Goal: Transaction & Acquisition: Obtain resource

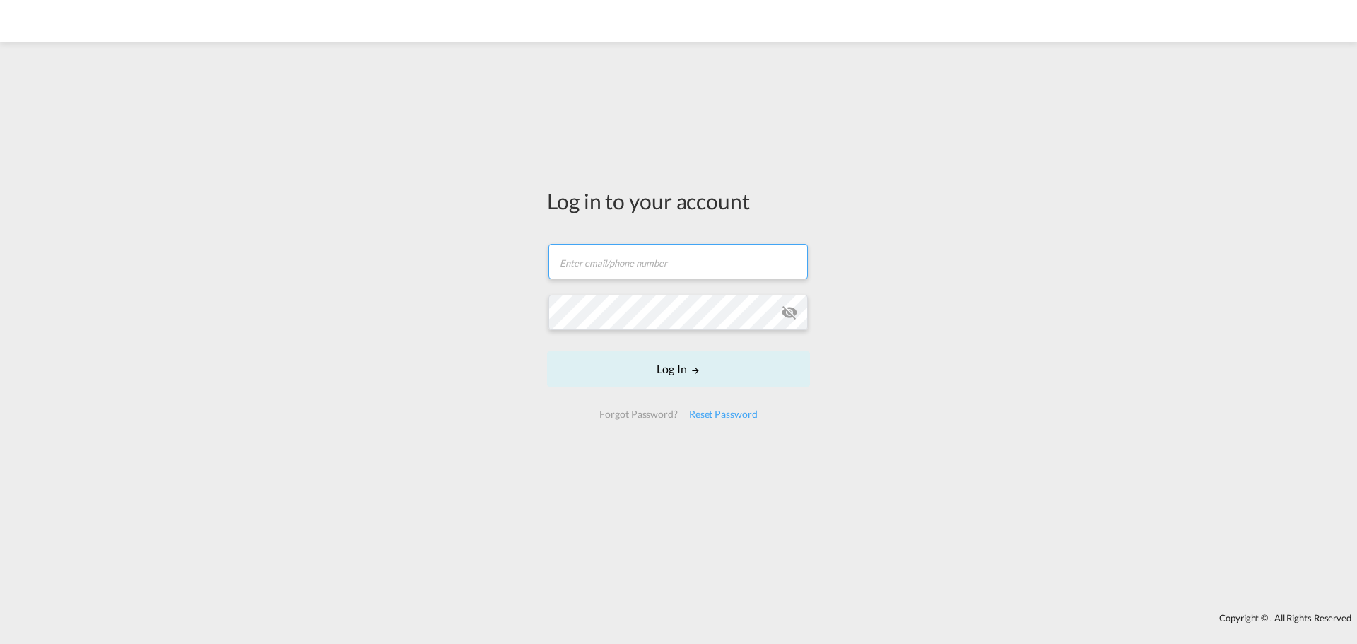
click at [656, 254] on input "text" at bounding box center [677, 261] width 259 height 35
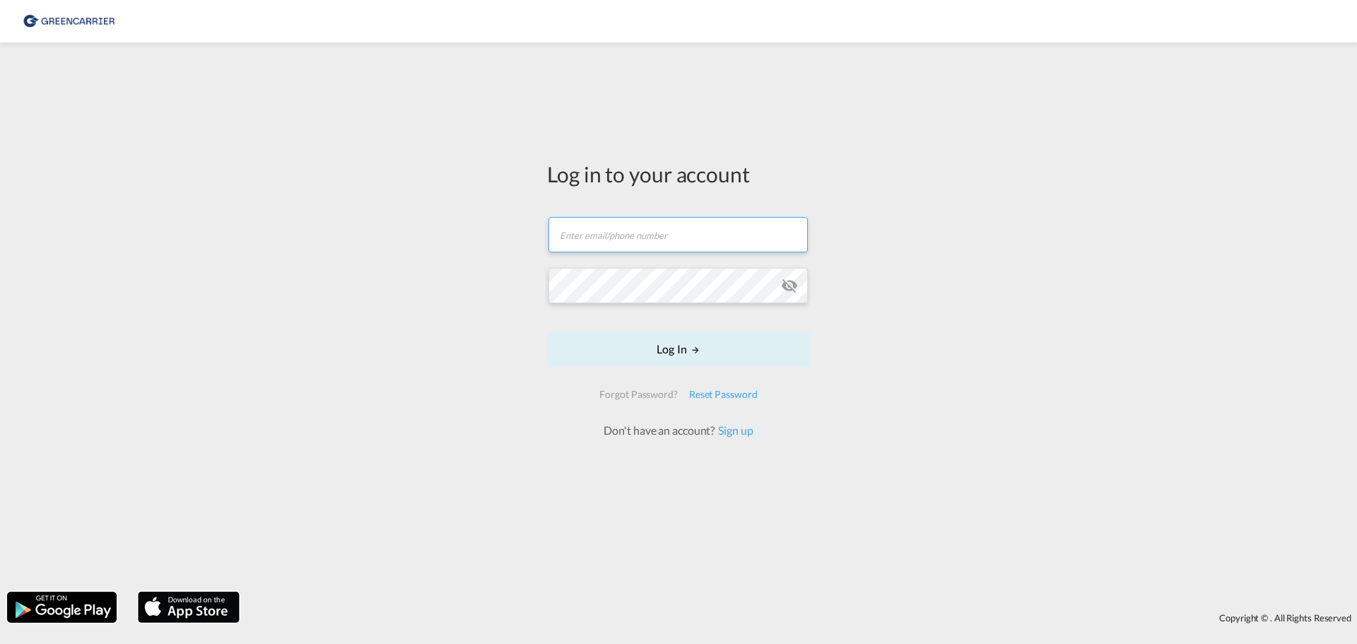
type input "[PERSON_NAME][EMAIL_ADDRESS][DOMAIN_NAME]"
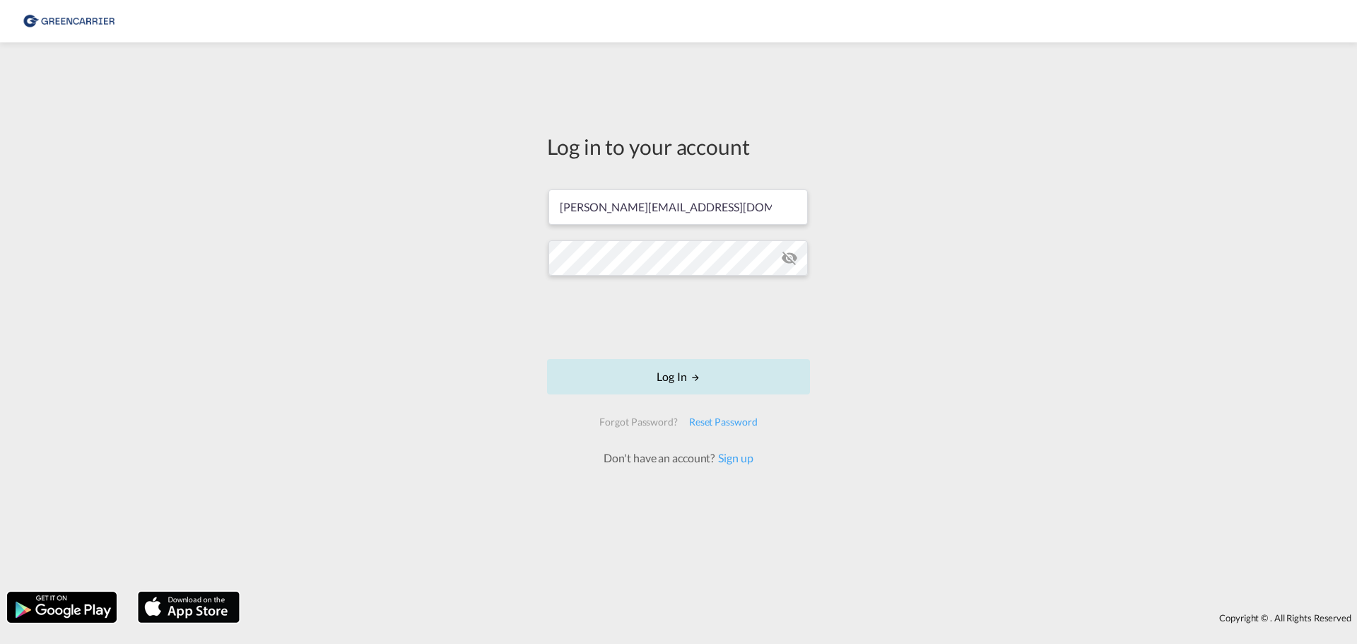
click at [680, 370] on button "Log In" at bounding box center [678, 376] width 263 height 35
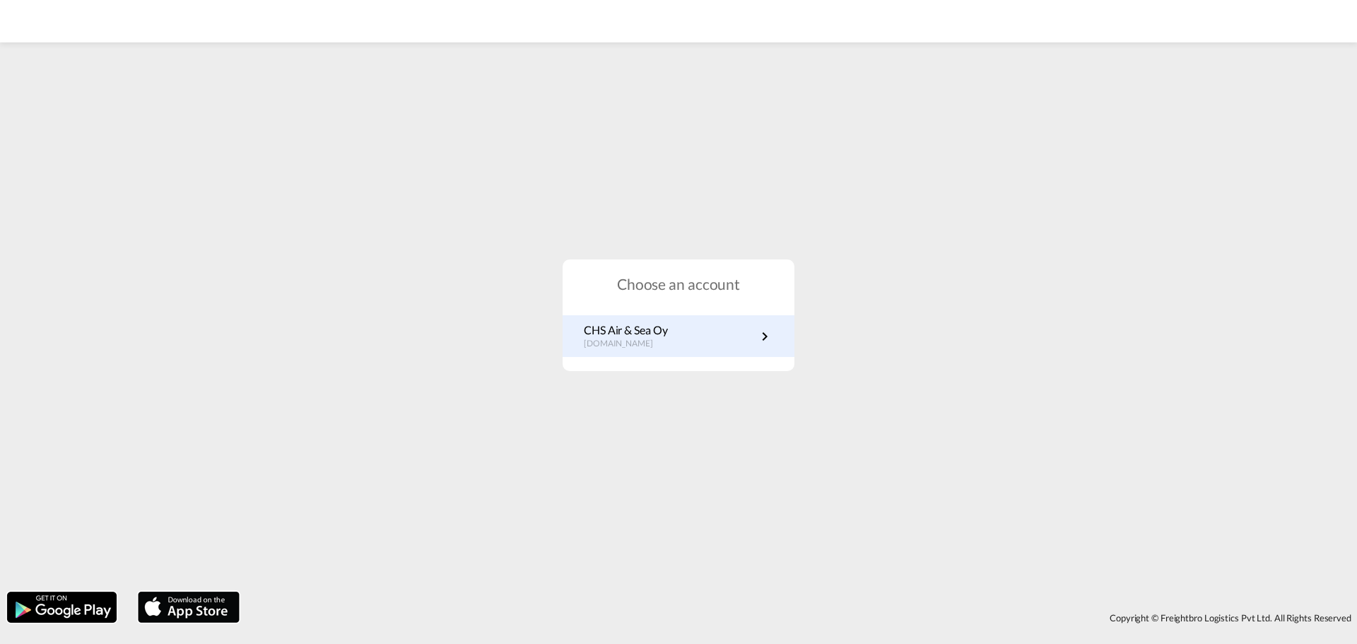
click at [719, 341] on link "CHS Air & Sea Oy [DOMAIN_NAME]" at bounding box center [678, 336] width 189 height 28
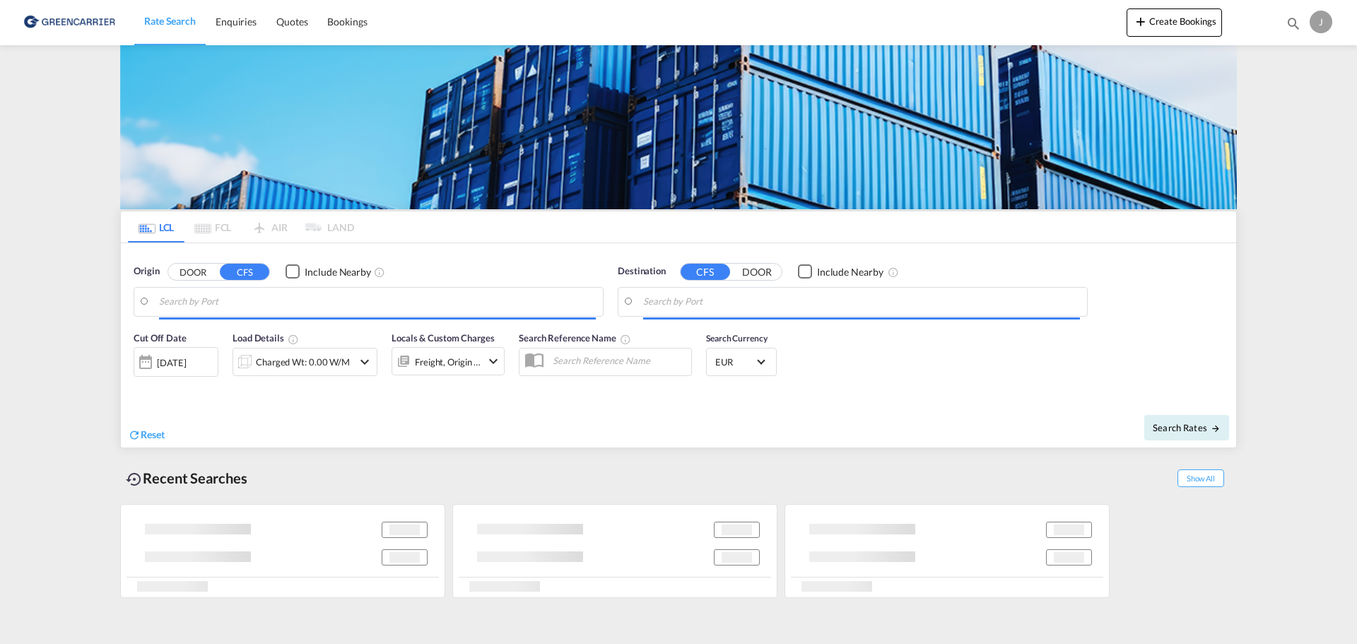
type input "Helsingfors (Helsinki), FIHEL"
type input "Bintulu, Sarawak, MYBTU"
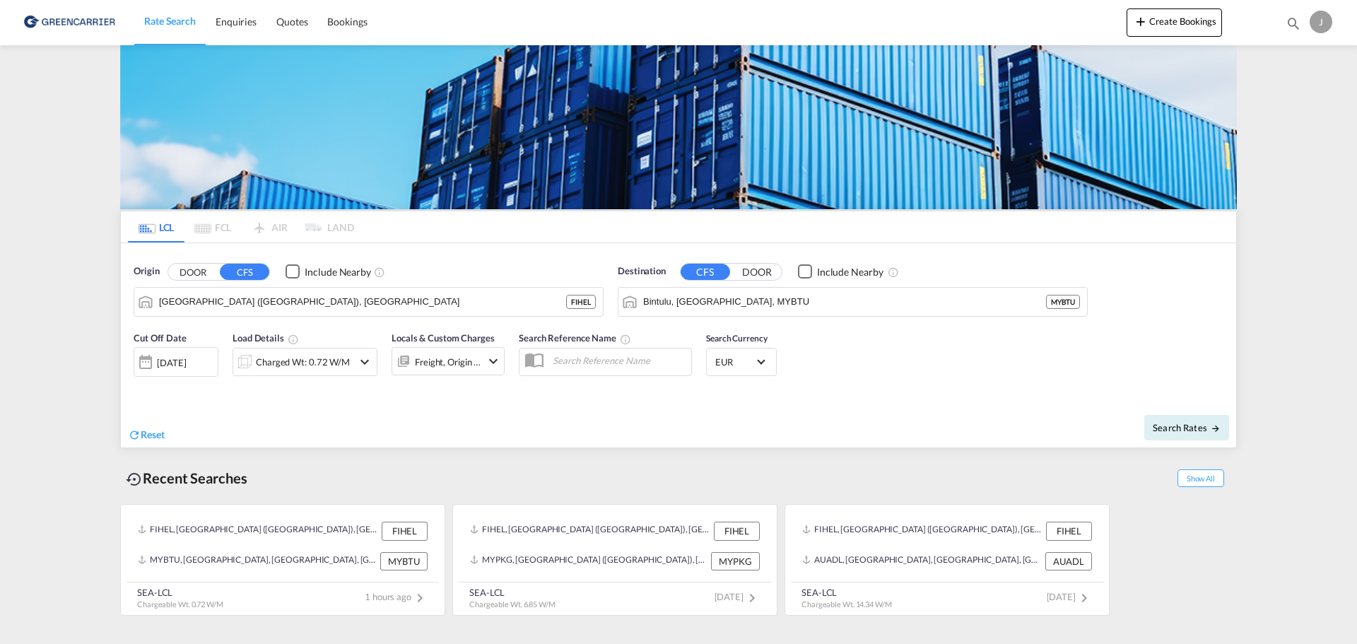
click at [74, 340] on md-content "Rate Search Enquiries Quotes Bookings Create Bookings Bookings Quotes Enquiries…" at bounding box center [678, 322] width 1357 height 644
click at [1171, 422] on span "Search Rates" at bounding box center [1186, 427] width 68 height 11
type input "FIHEL to MYBTU / 13 Aug 2025"
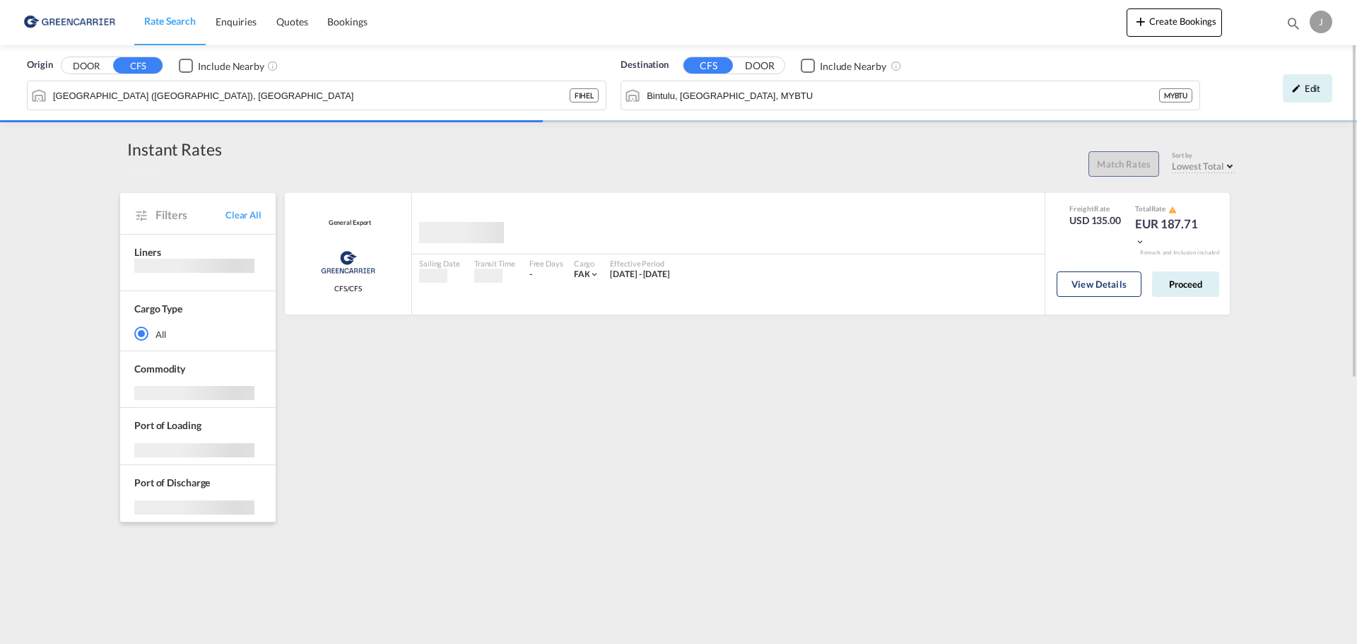
click at [988, 548] on div "General Export Greencarrier Consolidators CFS/CFS added by you Sailing Date - T…" at bounding box center [760, 617] width 954 height 848
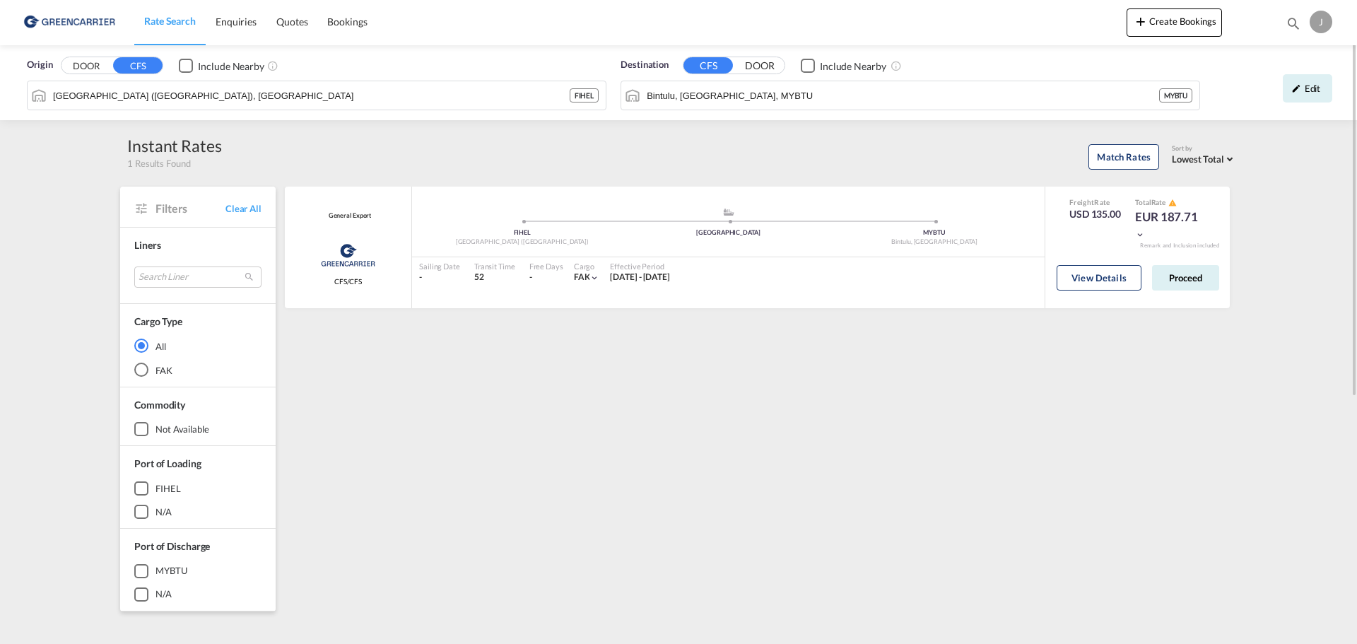
click at [613, 519] on div "General Export Greencarrier Consolidators CFS/CFS added by you .a{fill:#aaa8ad;…" at bounding box center [760, 611] width 954 height 848
click at [1073, 345] on div "General Export Greencarrier Consolidators CFS/CFS added by you .a{fill:#aaa8ad;…" at bounding box center [760, 611] width 954 height 848
click at [1125, 265] on button "View Details" at bounding box center [1098, 277] width 85 height 25
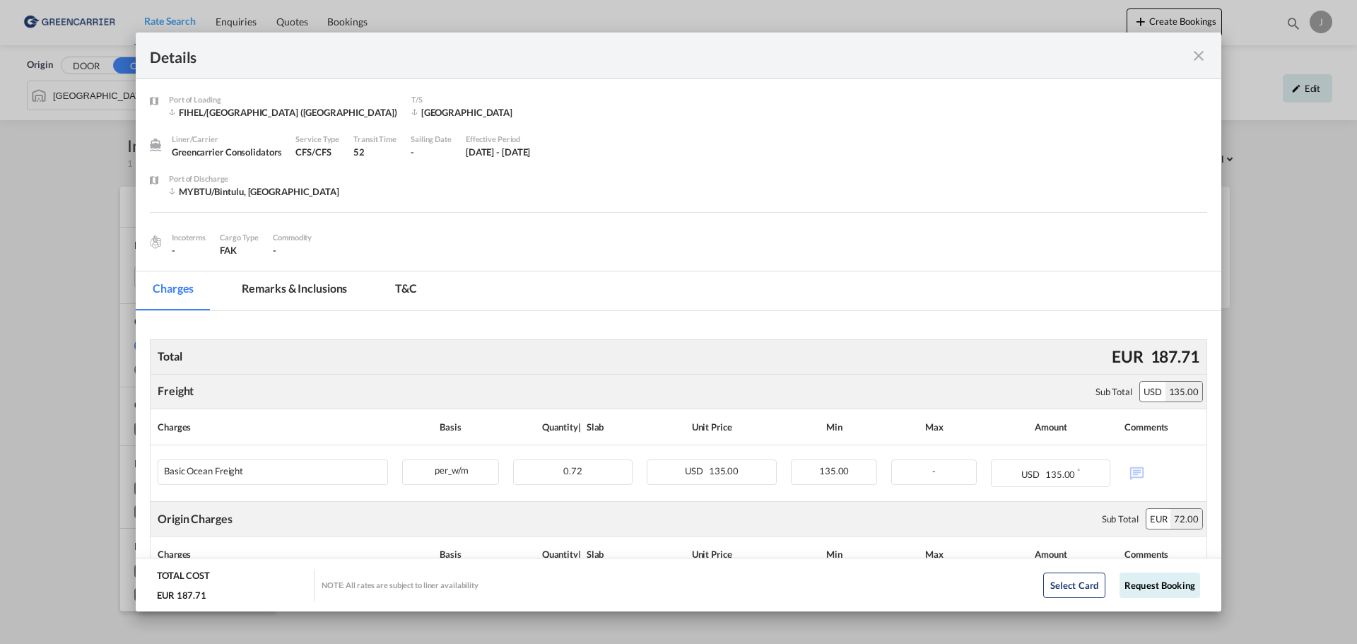
click at [1193, 53] on md-icon "icon-close fg-AAA8AD m-0 cursor" at bounding box center [1198, 55] width 17 height 17
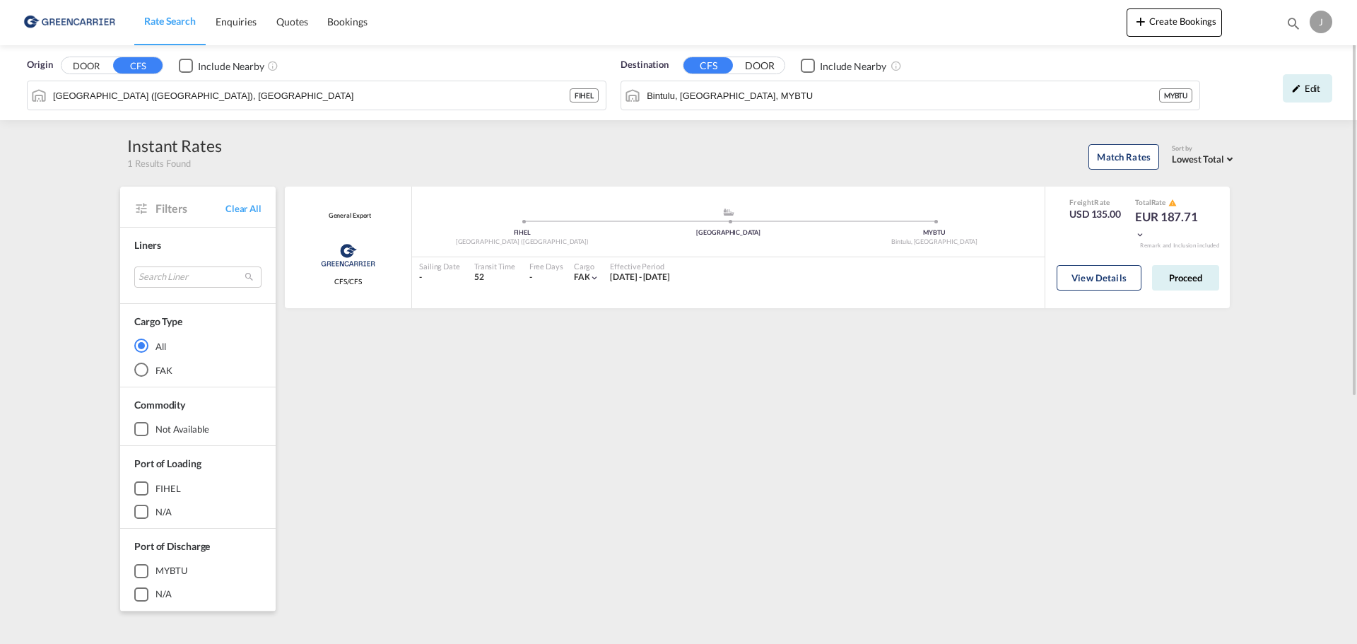
click at [707, 416] on div "General Export Greencarrier Consolidators CFS/CFS added by you .a{fill:#aaa8ad;…" at bounding box center [760, 611] width 954 height 848
drag, startPoint x: 378, startPoint y: 153, endPoint x: 370, endPoint y: 153, distance: 8.5
drag, startPoint x: 370, startPoint y: 153, endPoint x: 40, endPoint y: 159, distance: 330.0
click at [40, 159] on div "Origin DOOR CFS Include Nearby Helsingfors (Helsinki), FIHEL FIHEL Destination …" at bounding box center [678, 546] width 1357 height 1002
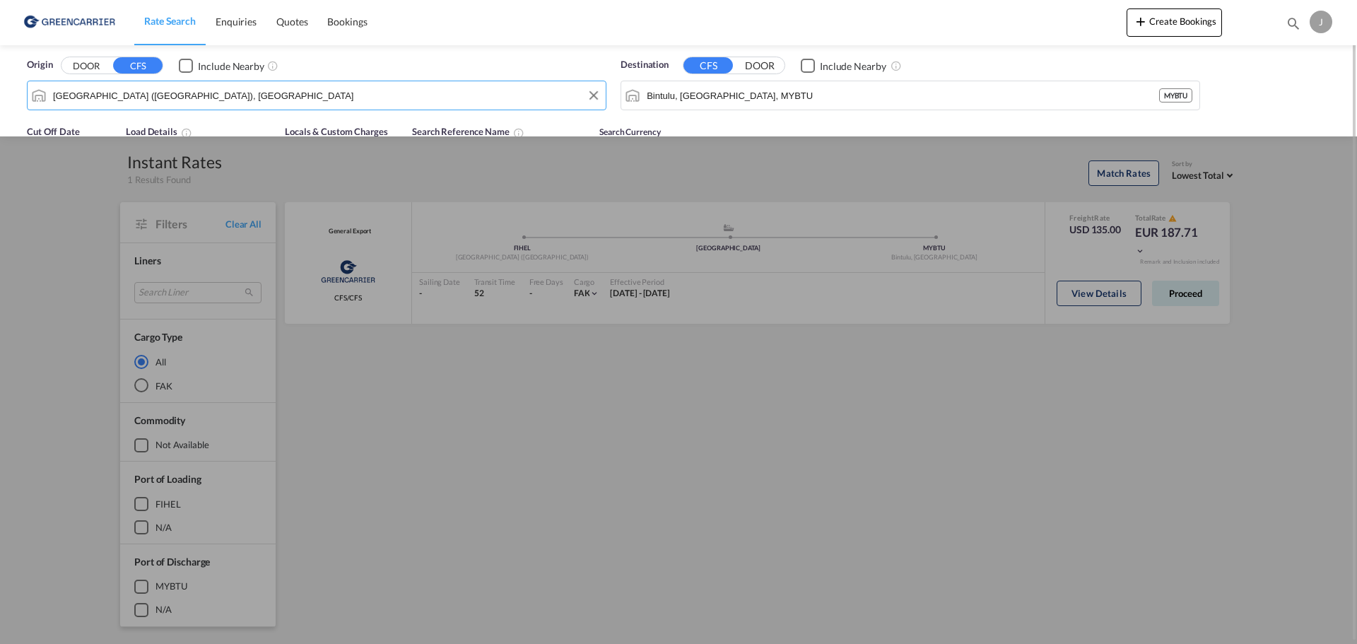
click at [196, 95] on input "Helsingfors (Helsinki), FIHEL" at bounding box center [325, 95] width 545 height 21
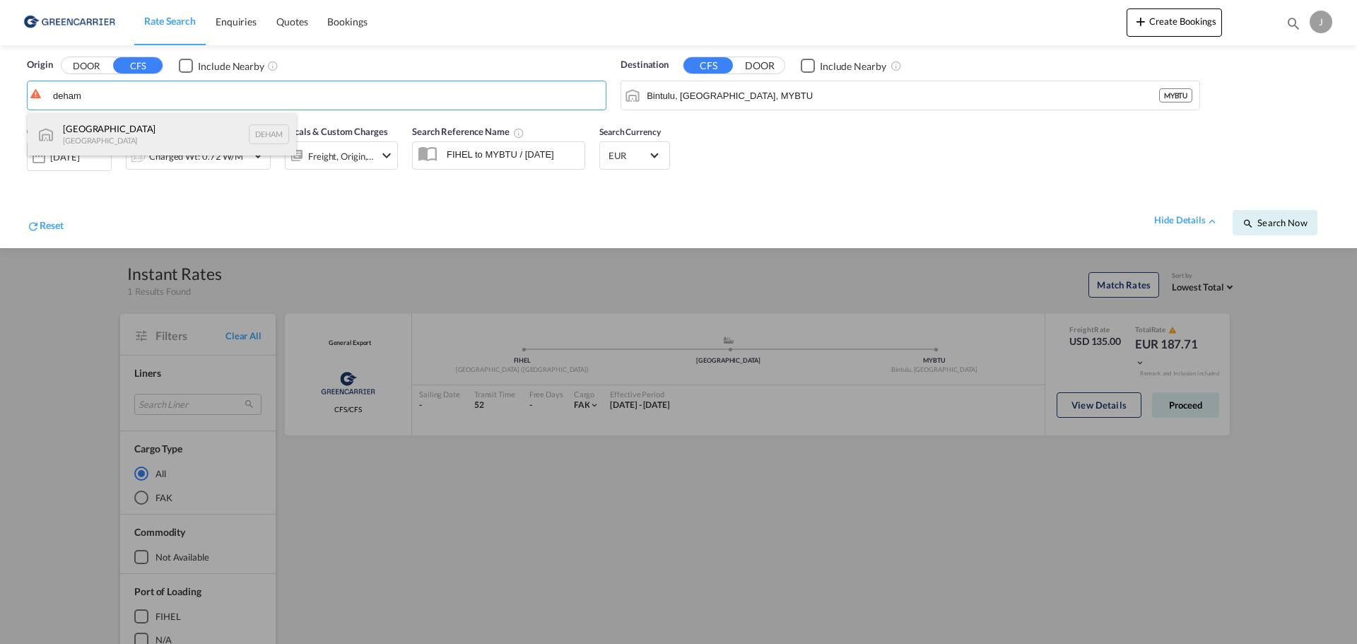
click at [158, 117] on div "Hamburg Germany DEHAM" at bounding box center [162, 134] width 268 height 42
type input "Hamburg, DEHAM"
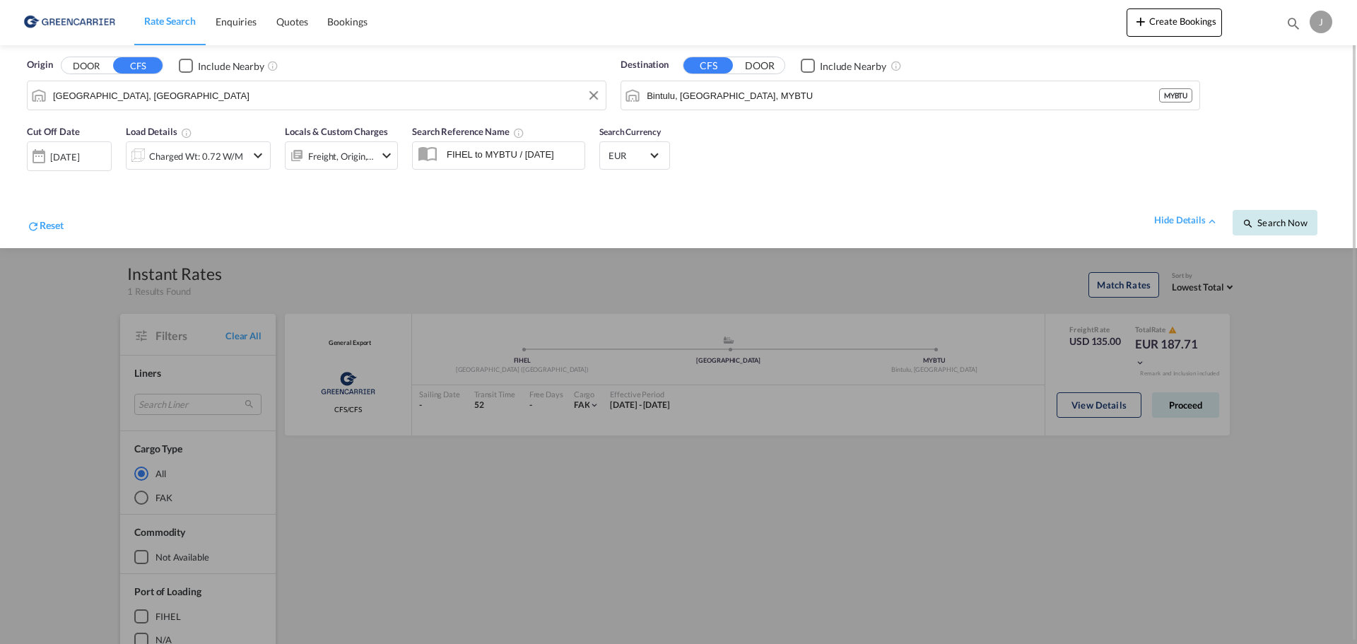
click at [1265, 225] on span "Search Now" at bounding box center [1274, 222] width 64 height 11
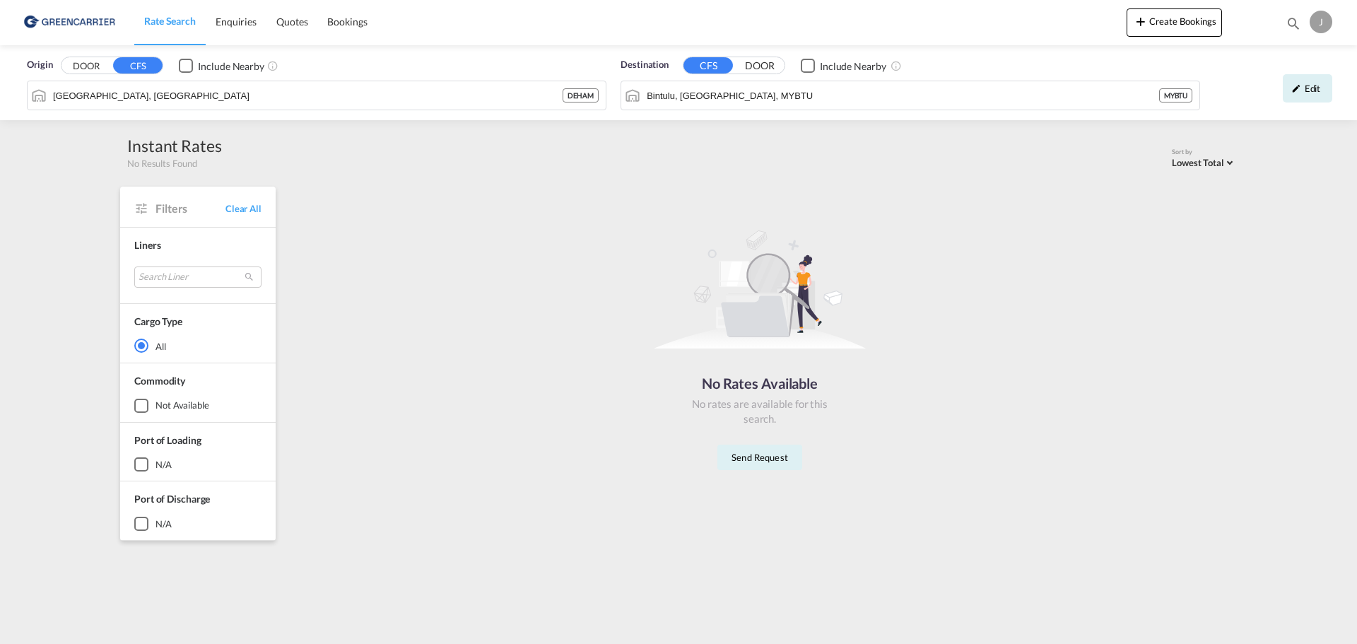
click at [1262, 225] on div "Origin DOOR CFS Include Nearby Hamburg, DEHAM DEHAM Destination CFS DOOR Includ…" at bounding box center [678, 296] width 1357 height 502
